Goal: Task Accomplishment & Management: Use online tool/utility

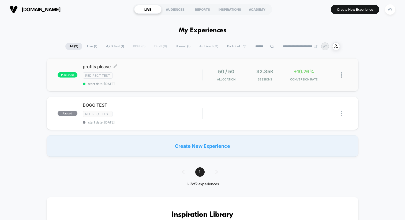
click at [135, 66] on span "profits please Click to edit experience details" at bounding box center [142, 66] width 119 height 5
